Goal: Task Accomplishment & Management: Check status

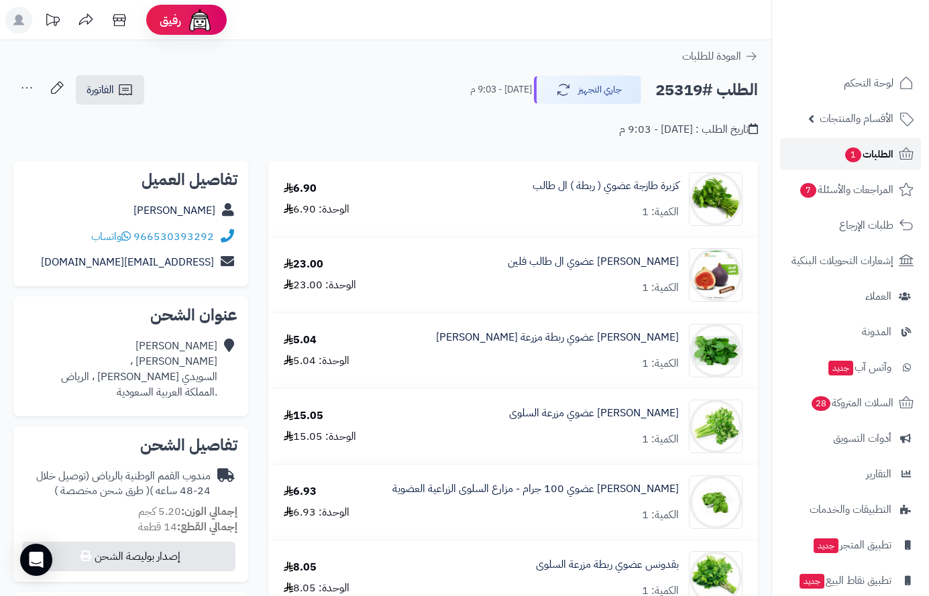
click at [866, 152] on span "الطلبات 1" at bounding box center [868, 154] width 50 height 19
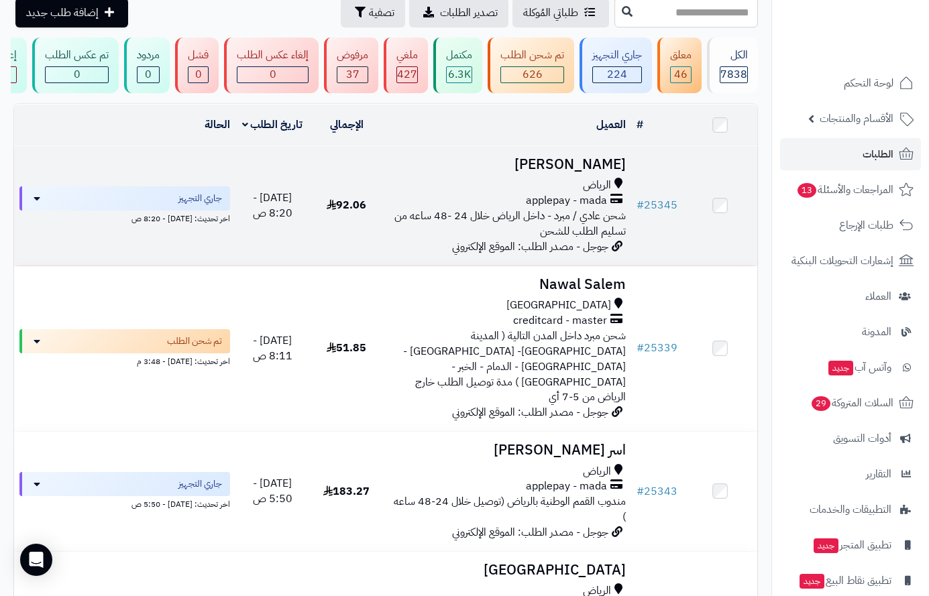
scroll to position [268, 0]
